Goal: Information Seeking & Learning: Learn about a topic

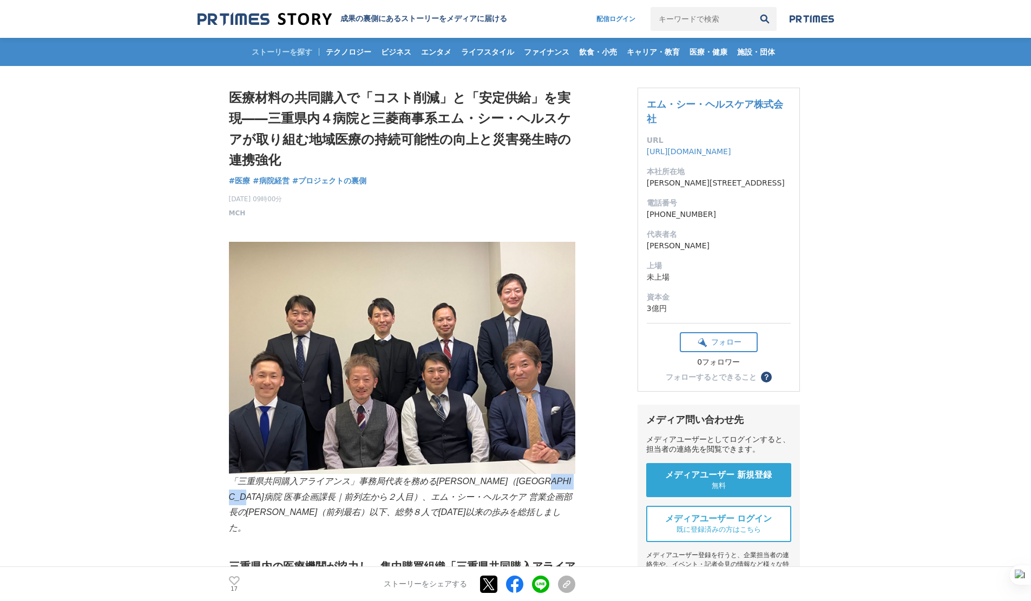
drag, startPoint x: 262, startPoint y: 497, endPoint x: 323, endPoint y: 498, distance: 60.6
click at [323, 498] on em "「三重県共同購入アライアンス」事務局代表を務める[PERSON_NAME]（[GEOGRAPHIC_DATA]病院 医事企画課長｜前列左から２人目）、エム・シ…" at bounding box center [400, 505] width 343 height 56
click at [363, 407] on img at bounding box center [402, 358] width 346 height 232
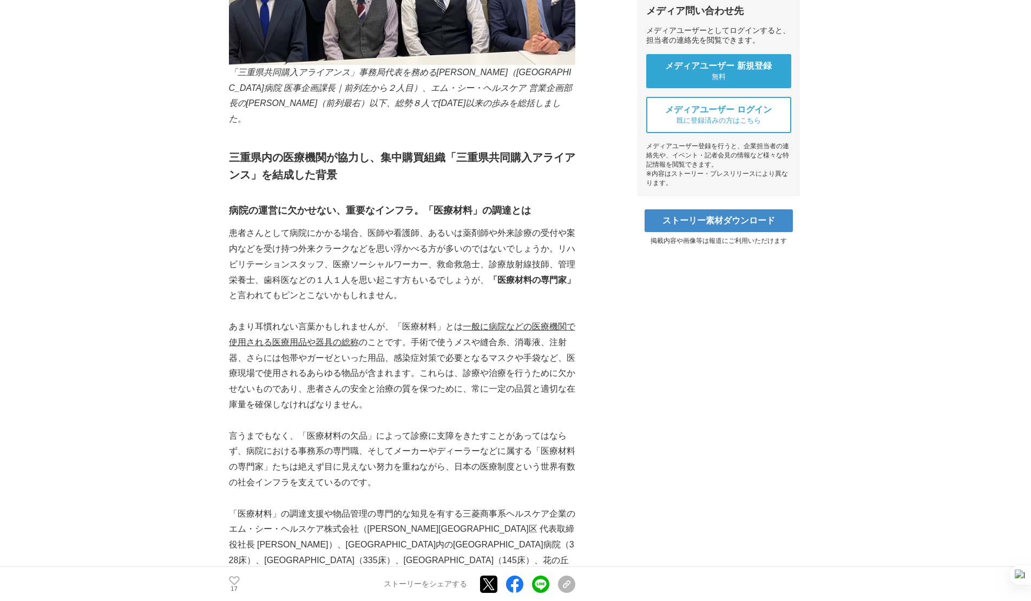
scroll to position [433, 0]
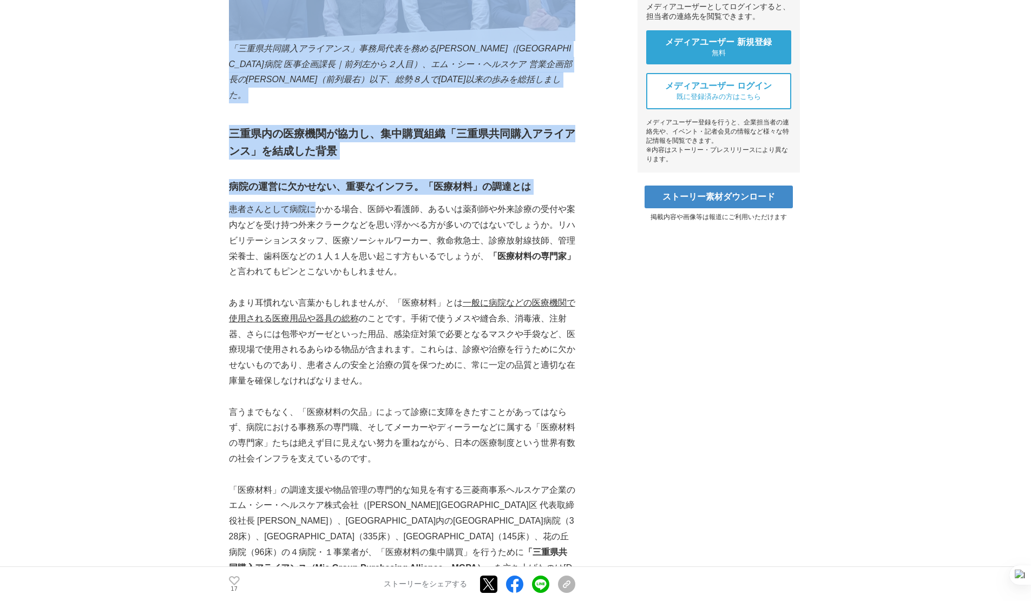
drag, startPoint x: 227, startPoint y: 191, endPoint x: 319, endPoint y: 194, distance: 92.6
click at [319, 202] on p "患者さんとして病院にかかる場合、医師や看護師、あるいは薬剤師や外来診療の受付や案内などを受け持つ外来クラークなどを思い浮かべる方が多いのではないでしょうか。リ…" at bounding box center [402, 241] width 346 height 78
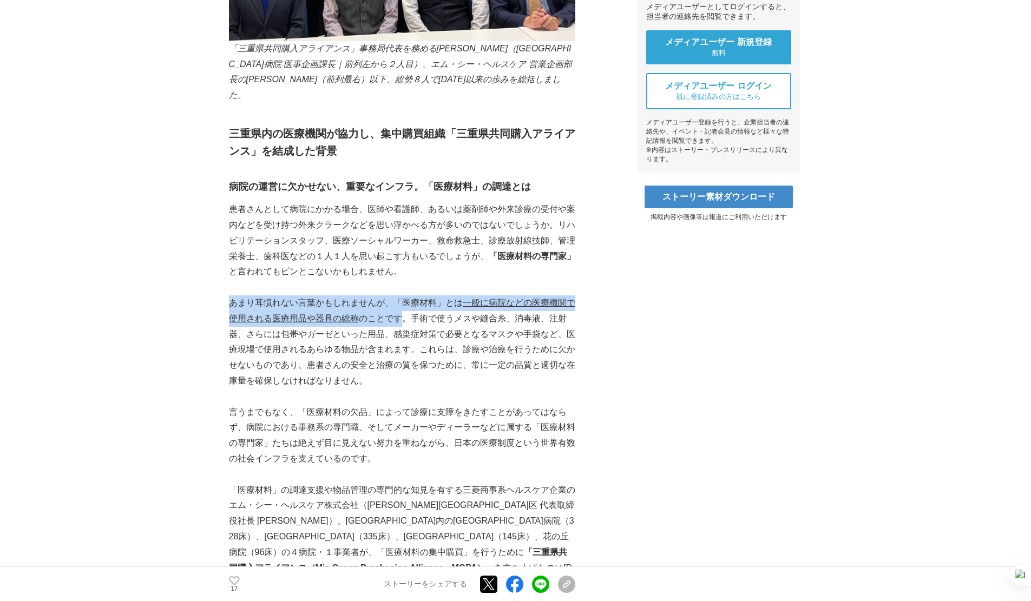
drag, startPoint x: 229, startPoint y: 290, endPoint x: 406, endPoint y: 306, distance: 177.1
click at [406, 306] on p "あまり耳慣れない言葉かもしれませんが、「医療材料」とは 一般に病院などの医療機関で使用される医療用品や器具の総称 のことです。手術で使うメスや縫合糸、消毒液、…" at bounding box center [402, 342] width 346 height 94
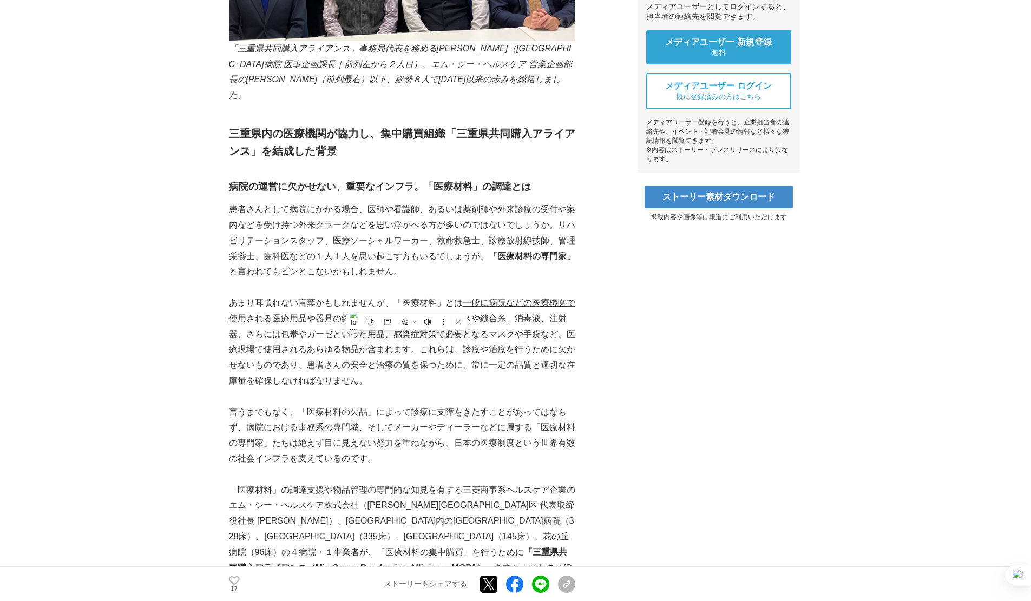
click at [294, 316] on p "あまり耳慣れない言葉かもしれませんが、「医療材料」とは 一般に病院などの医療機関で使用される医療用品や器具の総称 のことです。手術で使うメスや縫合糸、消毒液、…" at bounding box center [402, 342] width 346 height 94
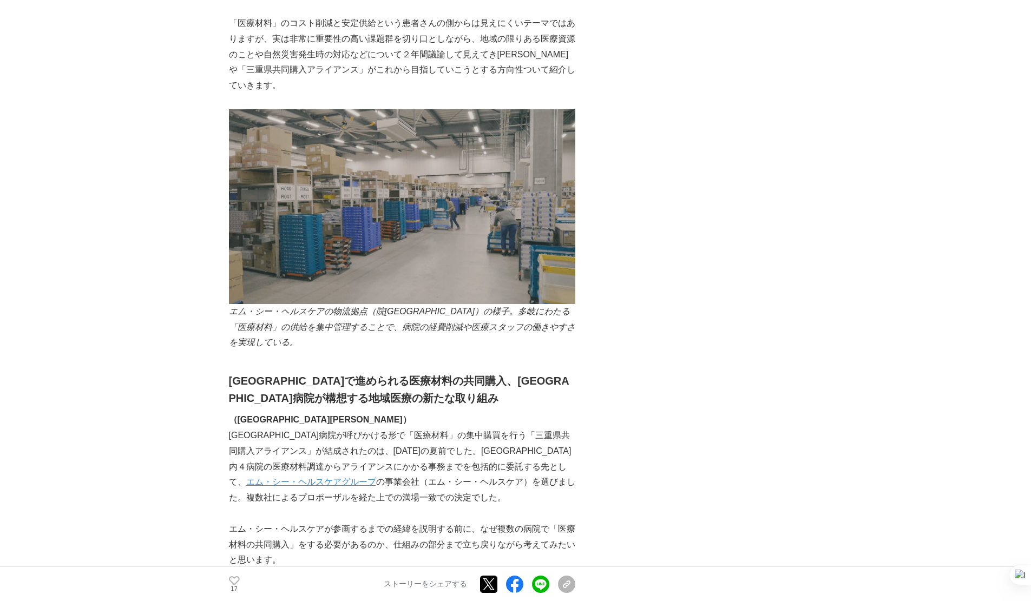
scroll to position [1082, 0]
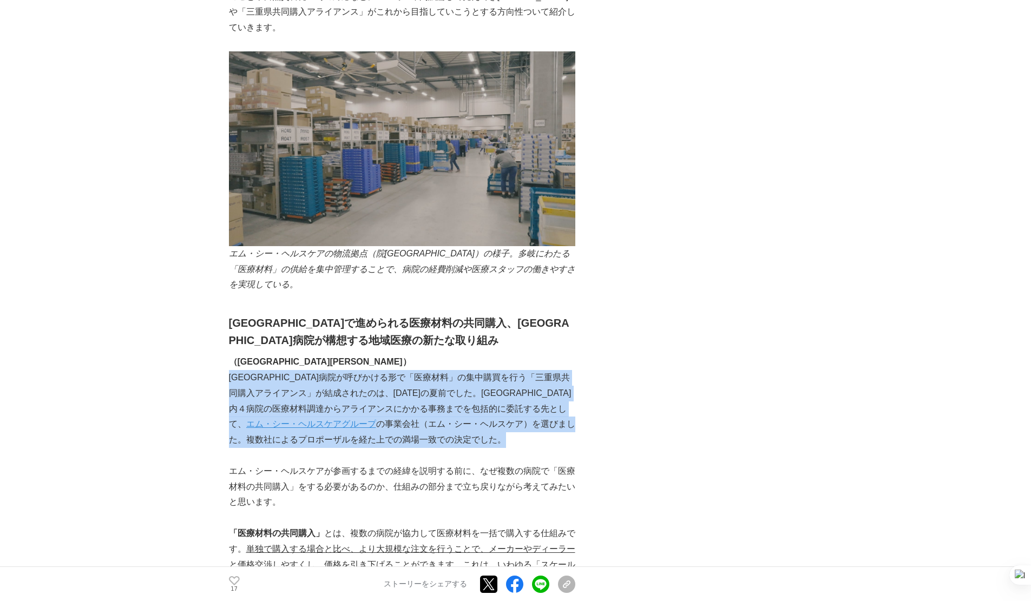
drag, startPoint x: 232, startPoint y: 331, endPoint x: 478, endPoint y: 395, distance: 254.3
click at [478, 395] on p "[GEOGRAPHIC_DATA]病院が呼びかける形で「医療材料」の集中購買を行う「三重県共同購入アライアンス」が結成されたのは、[DATE]の夏前でした。[…" at bounding box center [402, 409] width 346 height 78
click at [412, 395] on p "[GEOGRAPHIC_DATA]病院が呼びかける形で「医療材料」の集中購買を行う「三重県共同購入アライアンス」が結成されたのは、[DATE]の夏前でした。[…" at bounding box center [402, 409] width 346 height 78
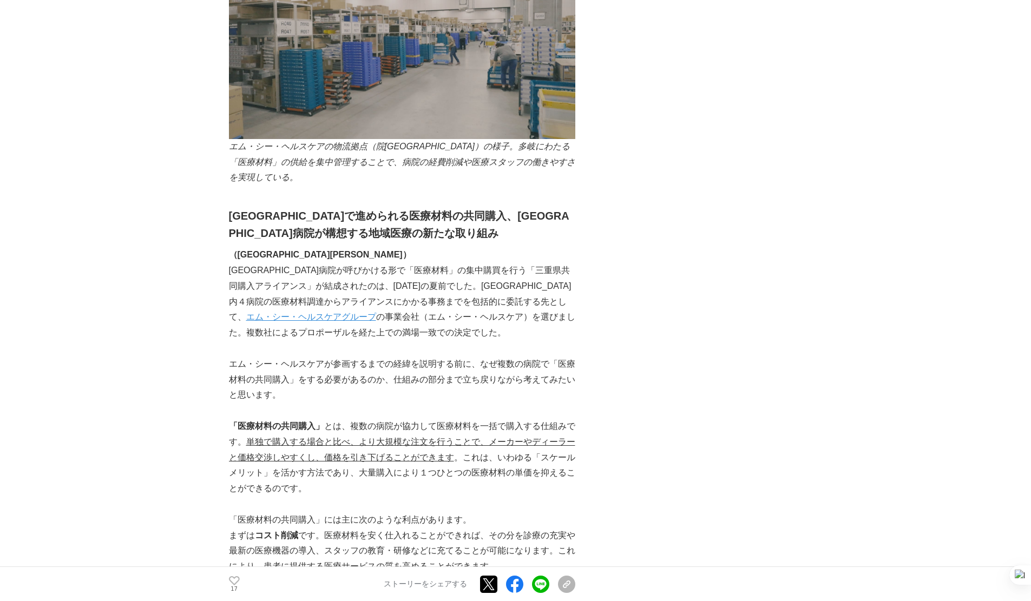
scroll to position [1191, 0]
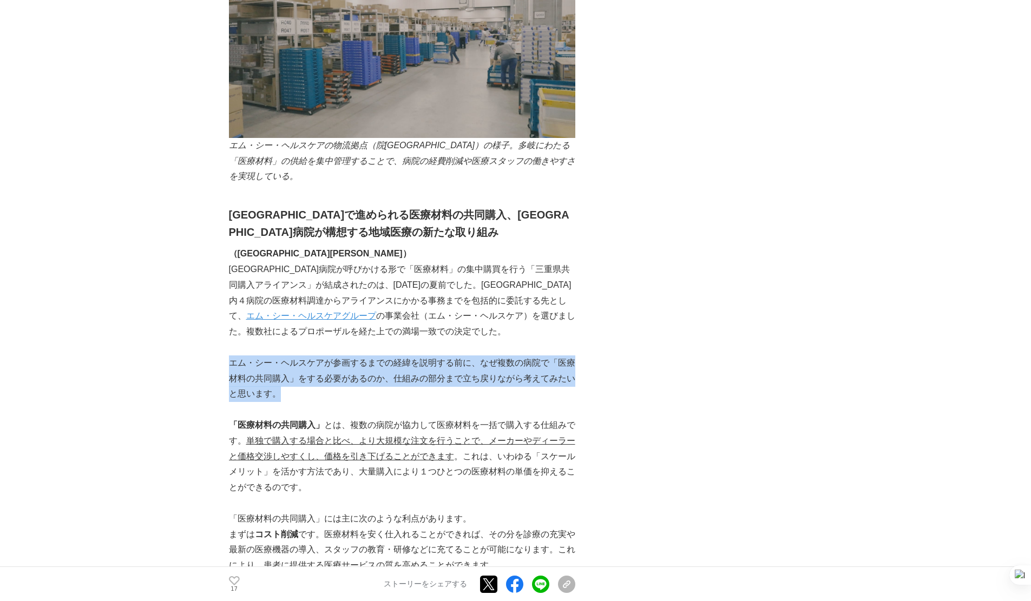
drag, startPoint x: 229, startPoint y: 316, endPoint x: 574, endPoint y: 347, distance: 345.6
click at [574, 356] on p "エム・シー・ヘルスケアが参画するまでの経緯を説明する前に、なぜ複数の病院で「医療材料の共同購入」をする必要があるのか、仕組みの部分まで立ち戻りながら考えてみた…" at bounding box center [402, 379] width 346 height 47
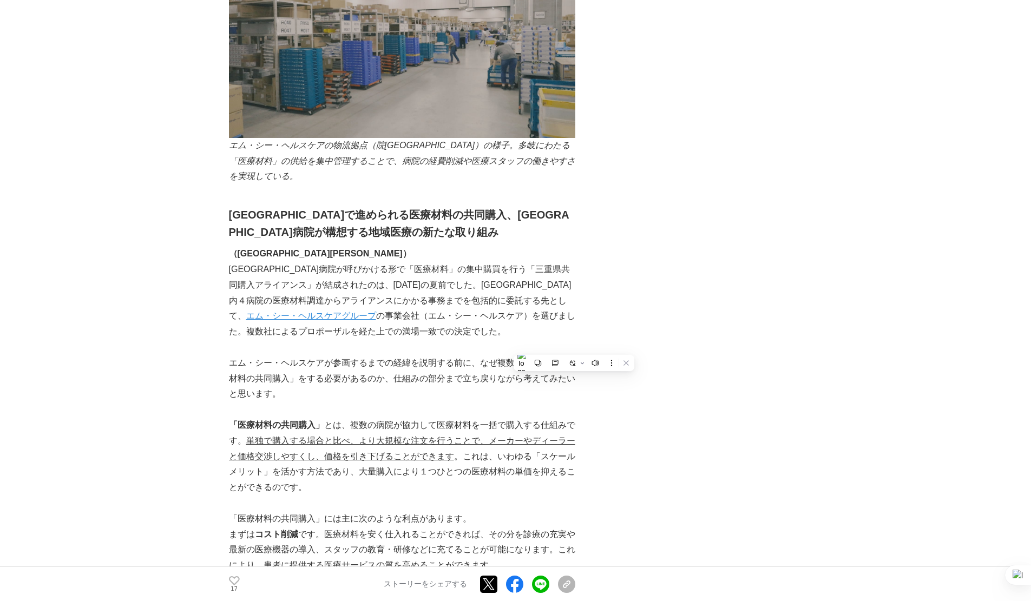
click at [472, 402] on p at bounding box center [402, 410] width 346 height 16
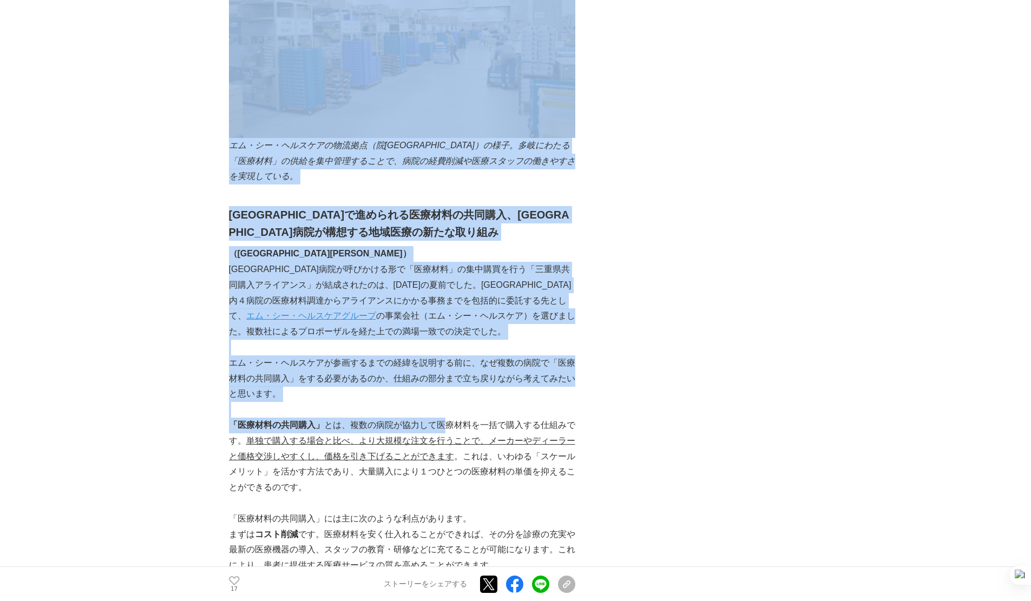
drag, startPoint x: 216, startPoint y: 379, endPoint x: 443, endPoint y: 379, distance: 227.3
click at [444, 418] on p "「医療材料の共同購入」 とは、複数の病院が協力して医療材料を一括で購入する仕組みです。 単独で購入する場合と比べ、より大規模な注文を行うことで、メーカーやディ…" at bounding box center [402, 457] width 346 height 78
drag, startPoint x: 223, startPoint y: 391, endPoint x: 342, endPoint y: 389, distance: 119.1
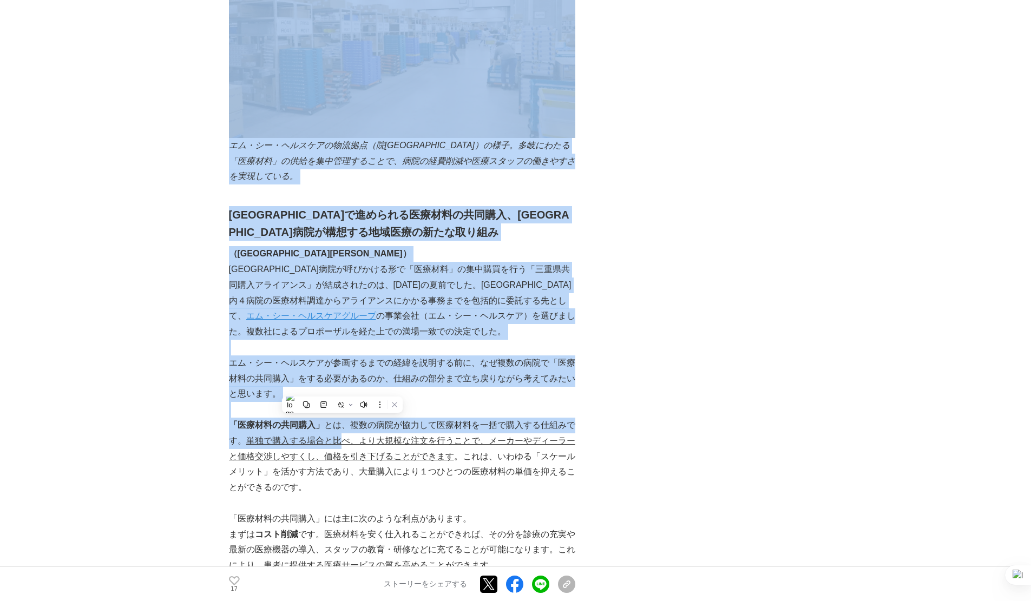
click at [342, 436] on u "単独で購入する場合と比べ、より大規模な注文を行うことで、メーカーやディーラーと価格交渉しやすくし、価格を引き下げることができます" at bounding box center [402, 448] width 346 height 25
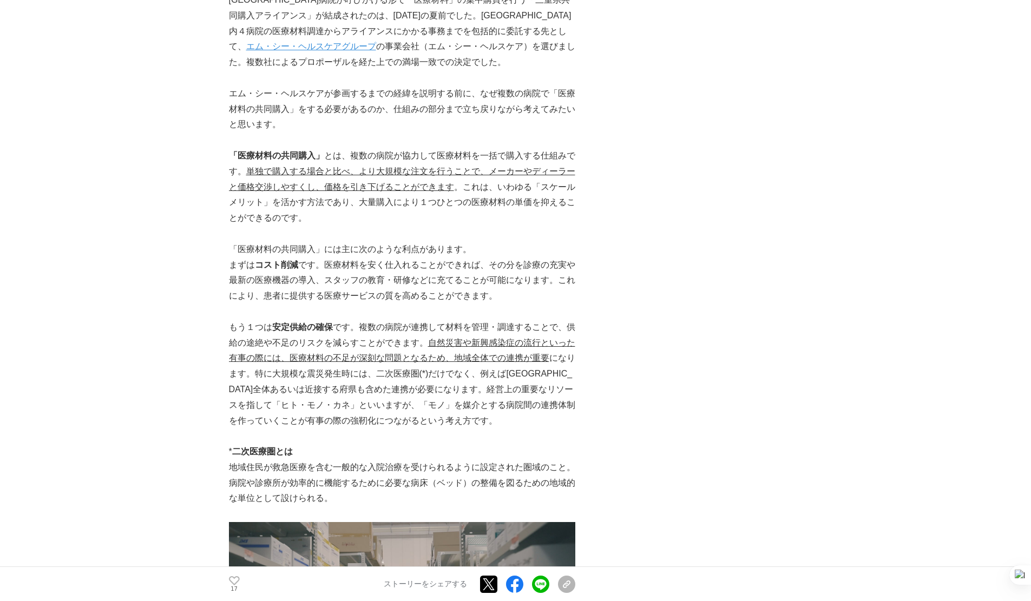
scroll to position [1461, 0]
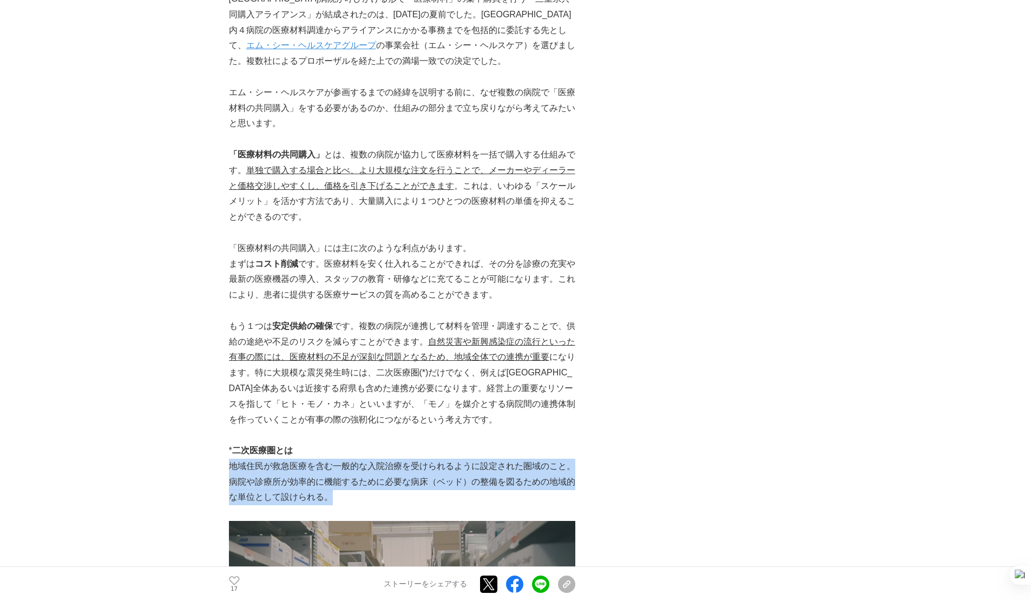
drag, startPoint x: 229, startPoint y: 421, endPoint x: 560, endPoint y: 446, distance: 332.2
click at [560, 459] on p "地域住民が救急医療を含む一般的な入院治療を受けられるように設定された圏域のこと。病院や診療所が効率的に機能するために必要な病床（ベッド）の整備を図るための地域…" at bounding box center [402, 482] width 346 height 47
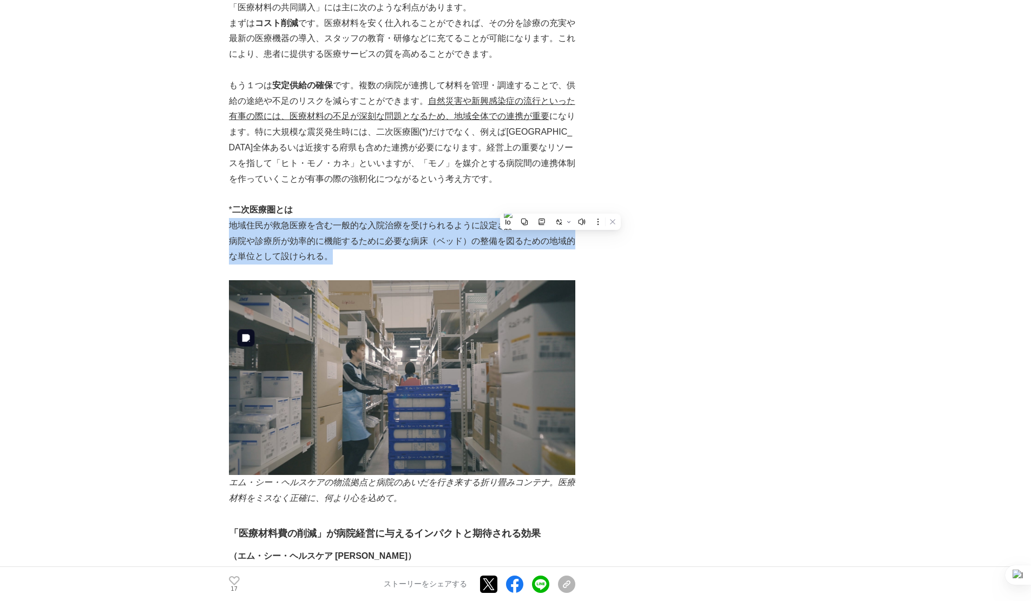
scroll to position [1732, 0]
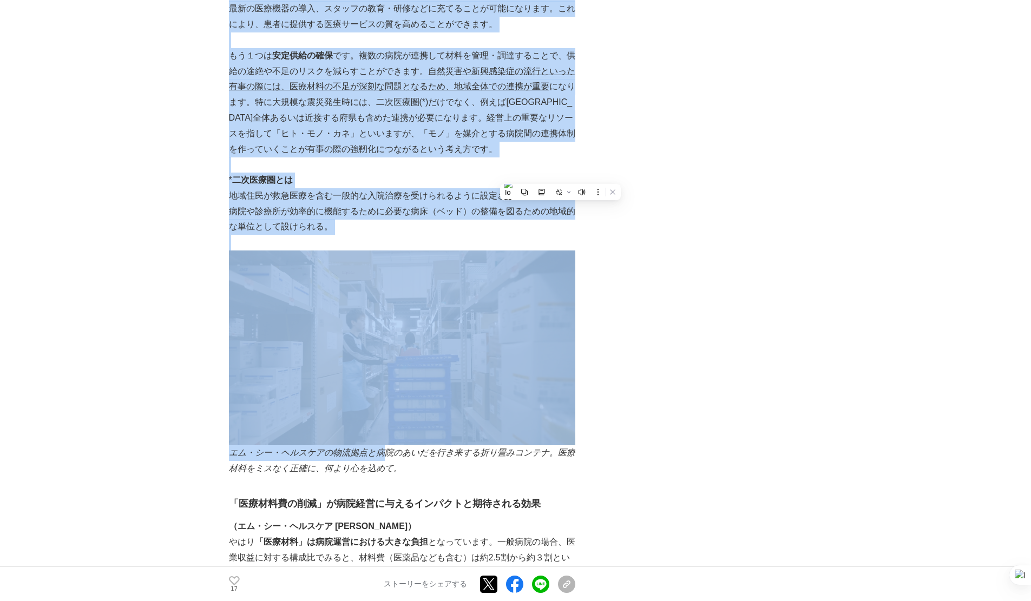
drag, startPoint x: 225, startPoint y: 408, endPoint x: 385, endPoint y: 410, distance: 160.2
click at [385, 448] on em "エム・シー・ヘルスケアの物流拠点と病院のあいだを行き来する折り畳みコンテナ。医療材料をミスなく正確に、何より心を込めて。" at bounding box center [402, 460] width 346 height 25
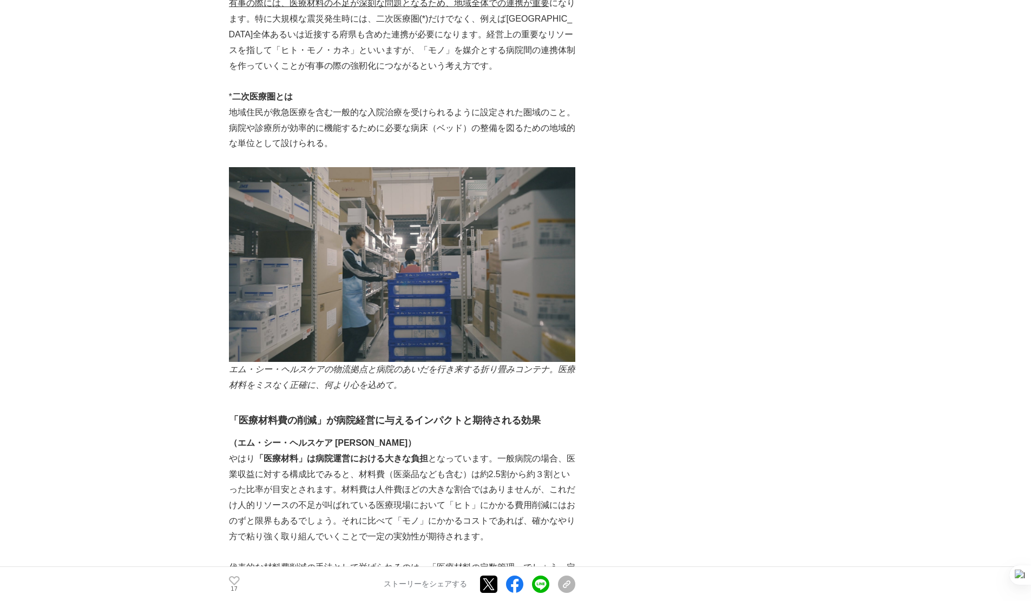
scroll to position [1840, 0]
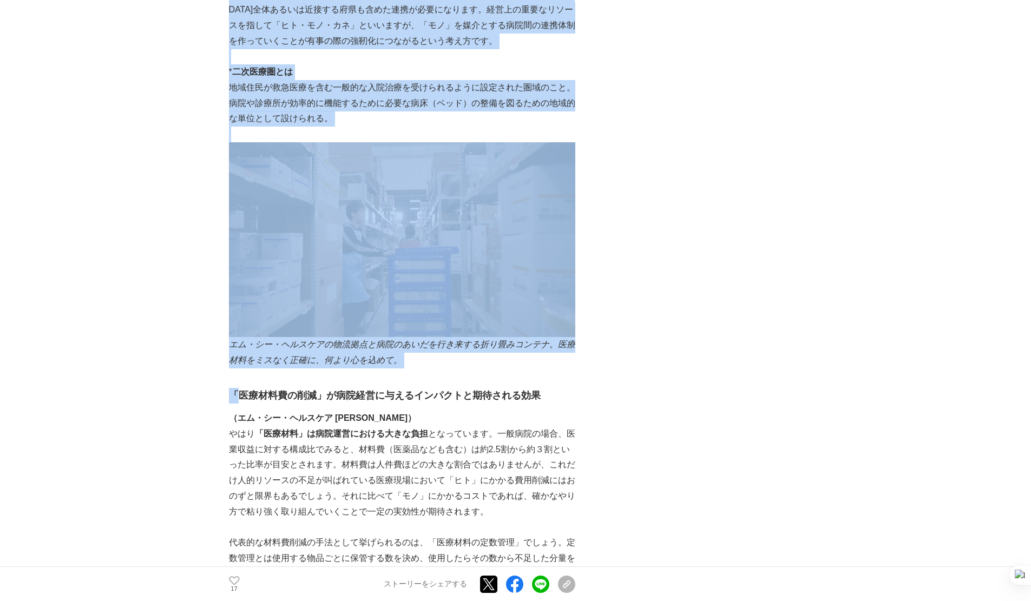
drag, startPoint x: 219, startPoint y: 345, endPoint x: 245, endPoint y: 349, distance: 26.3
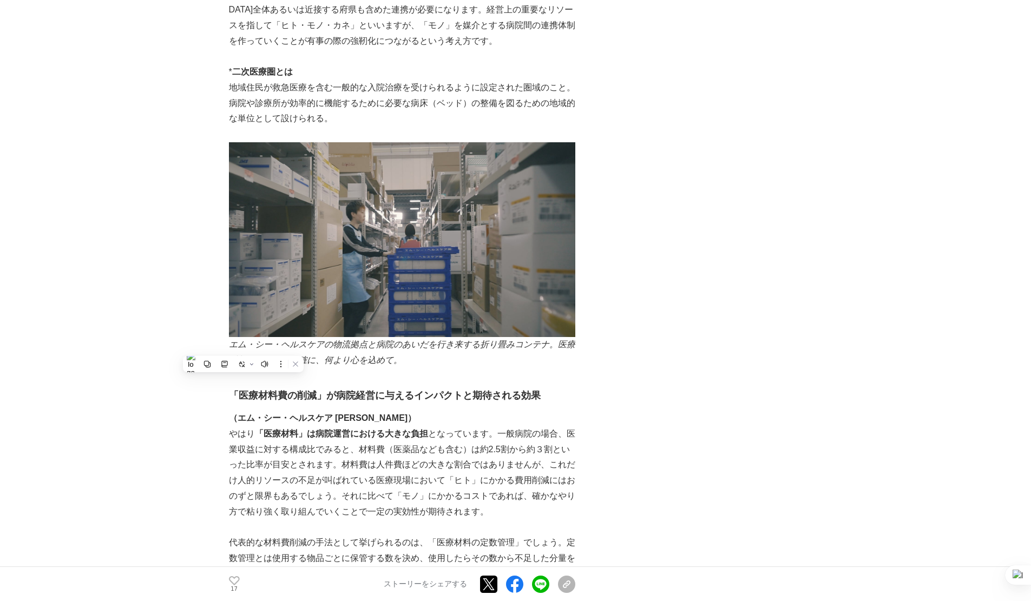
click at [246, 388] on h3 "「医療材料費の削減」が病院経営に与えるインパクトと期待される効果" at bounding box center [402, 396] width 346 height 16
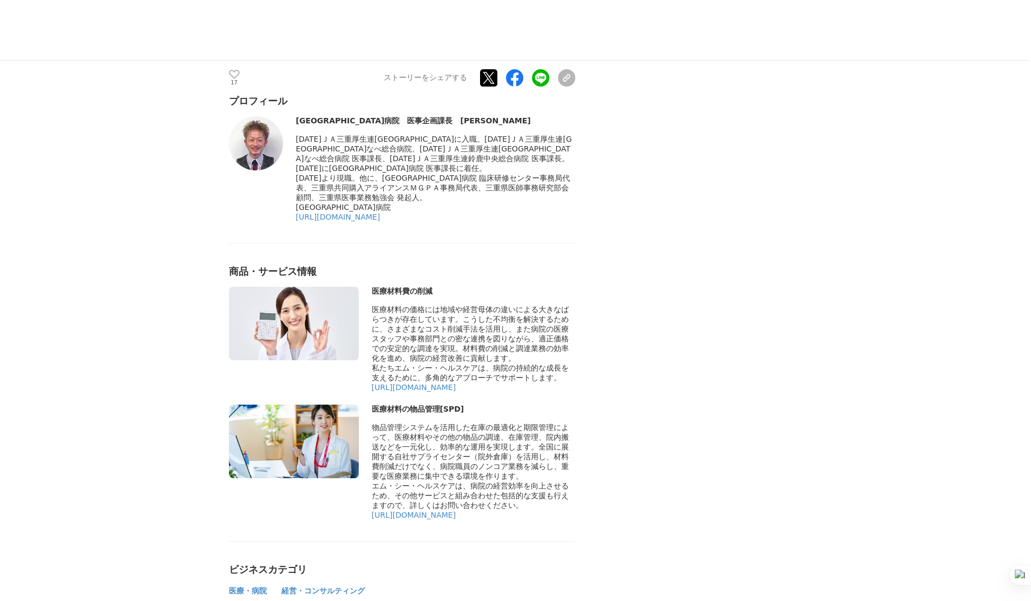
scroll to position [7289, 0]
